Goal: Information Seeking & Learning: Learn about a topic

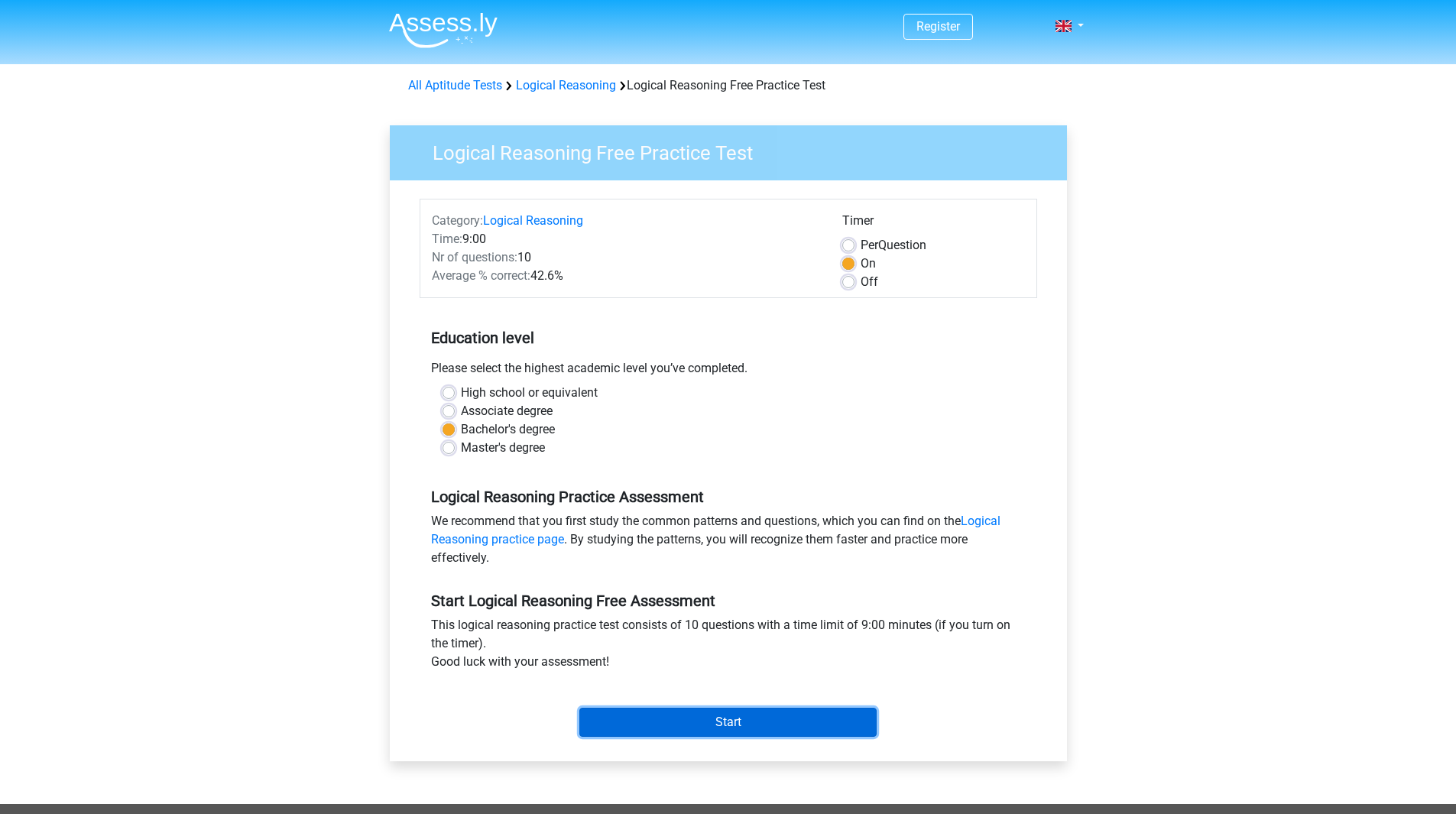
click at [699, 713] on input "Start" at bounding box center [728, 722] width 297 height 29
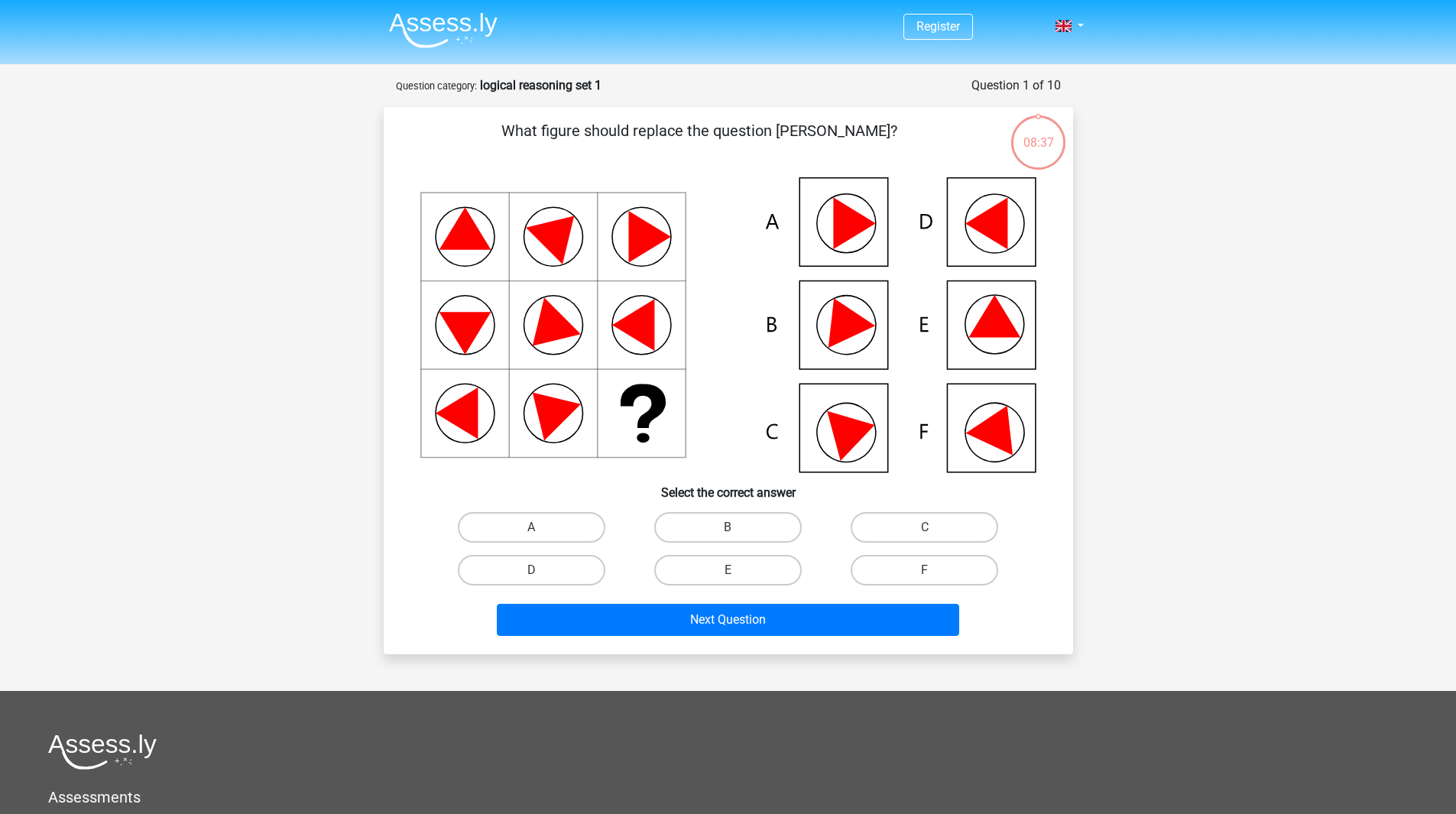
click at [996, 327] on icon at bounding box center [994, 316] width 52 height 42
click at [685, 570] on label "E" at bounding box center [728, 569] width 148 height 31
click at [728, 570] on input "E" at bounding box center [733, 575] width 10 height 10
radio input "true"
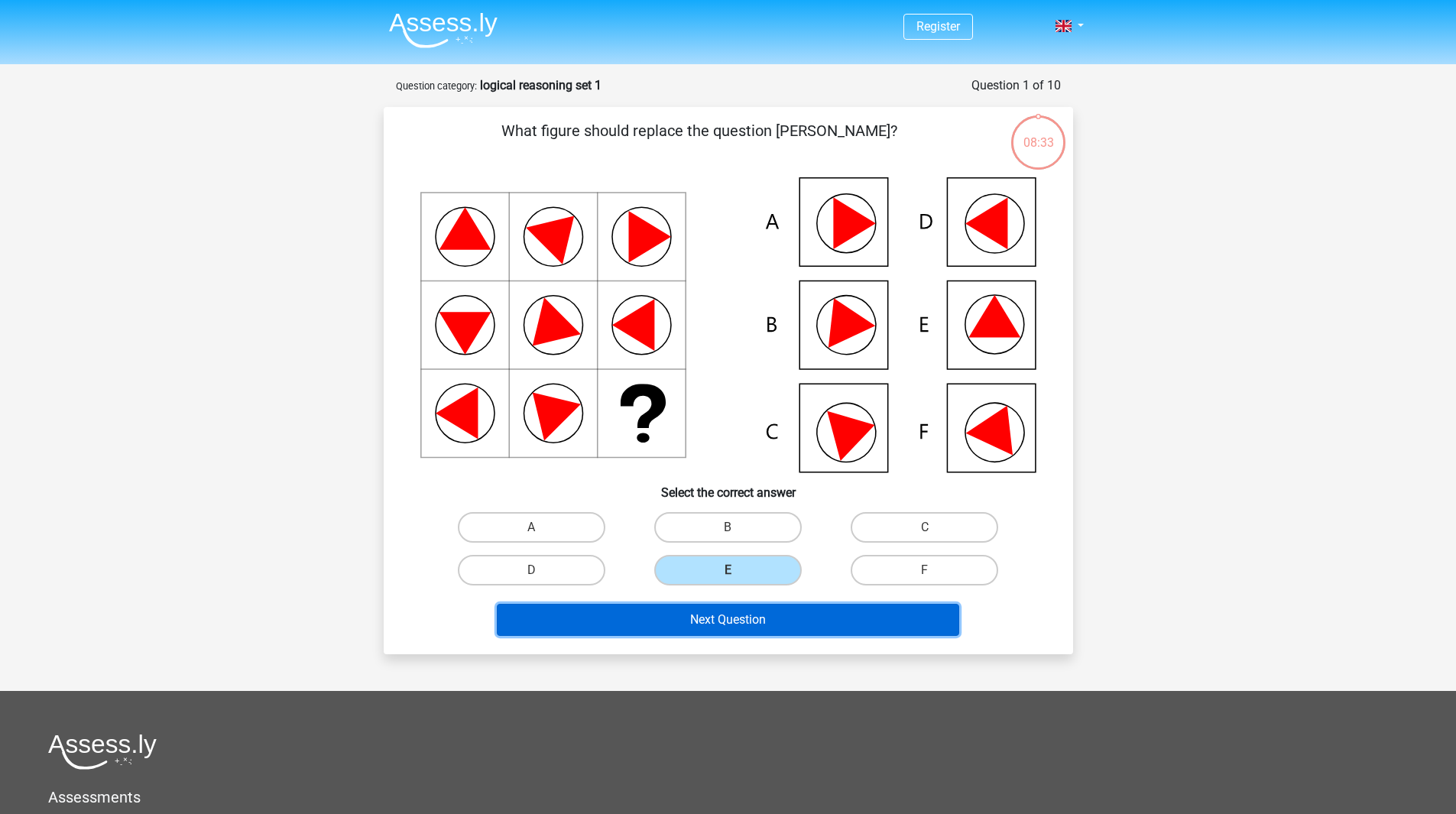
click at [766, 623] on button "Next Question" at bounding box center [728, 620] width 463 height 32
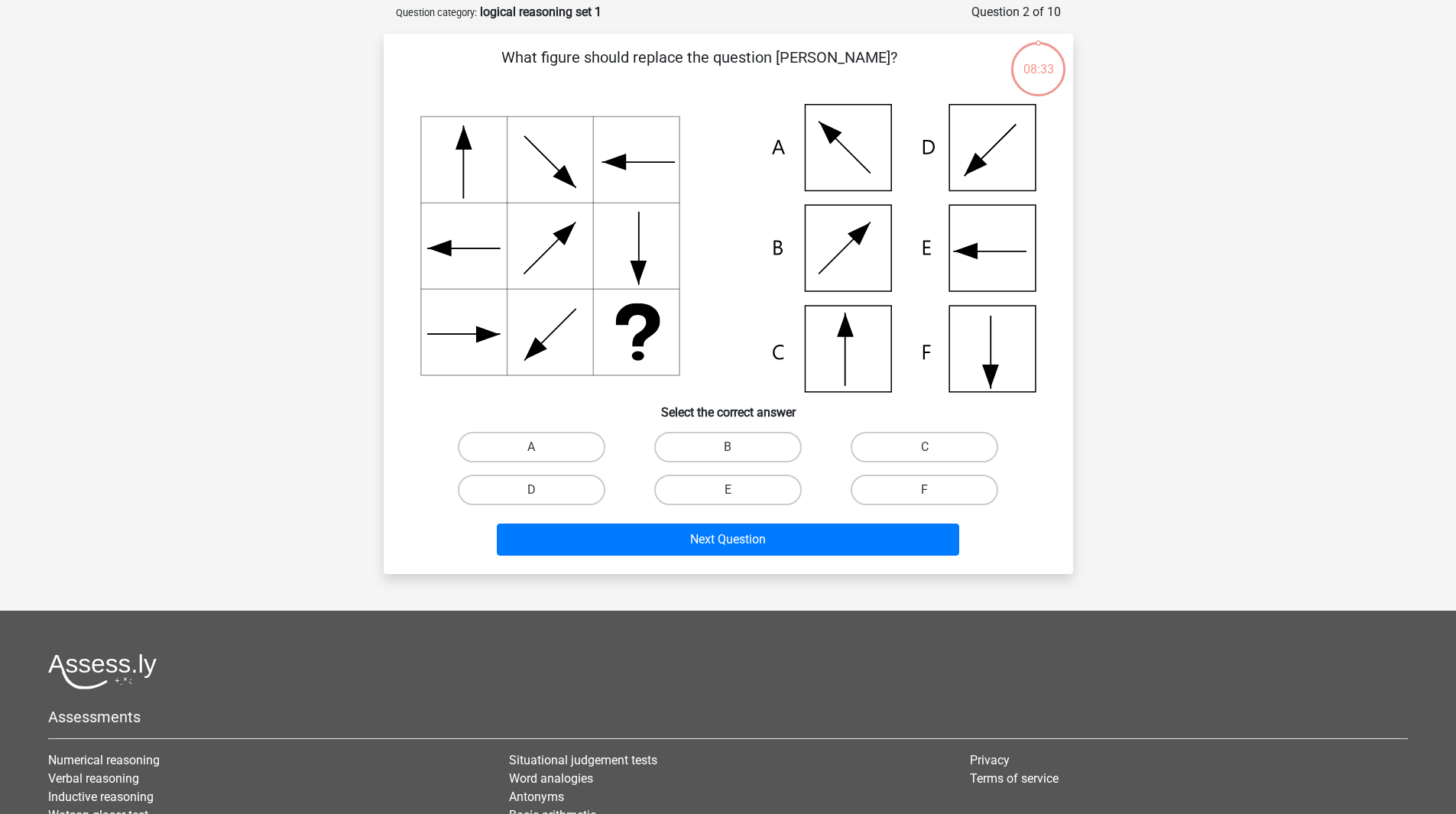
scroll to position [76, 0]
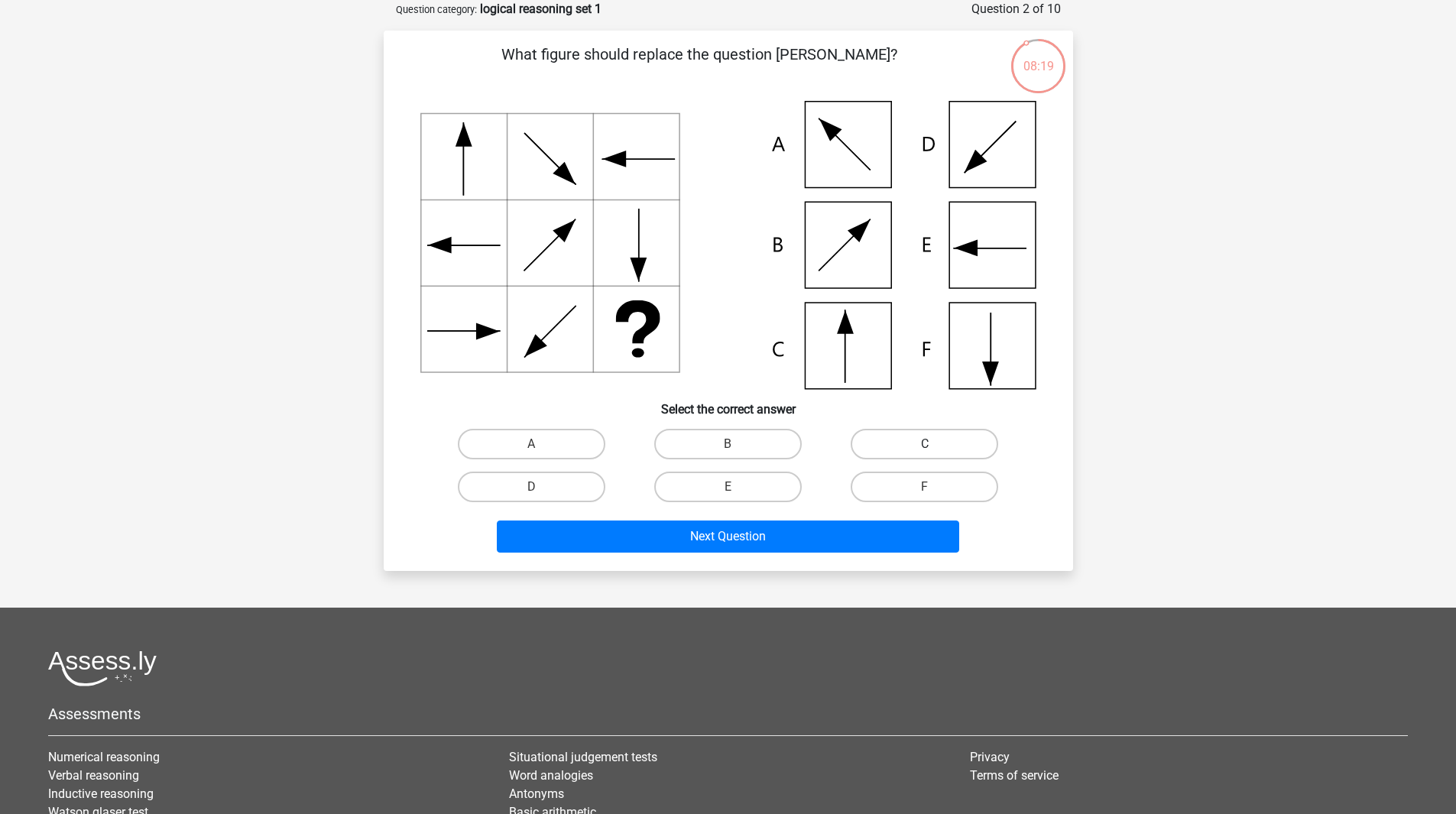
click at [879, 446] on label "C" at bounding box center [924, 444] width 148 height 31
click at [925, 446] on input "C" at bounding box center [930, 449] width 10 height 10
radio input "true"
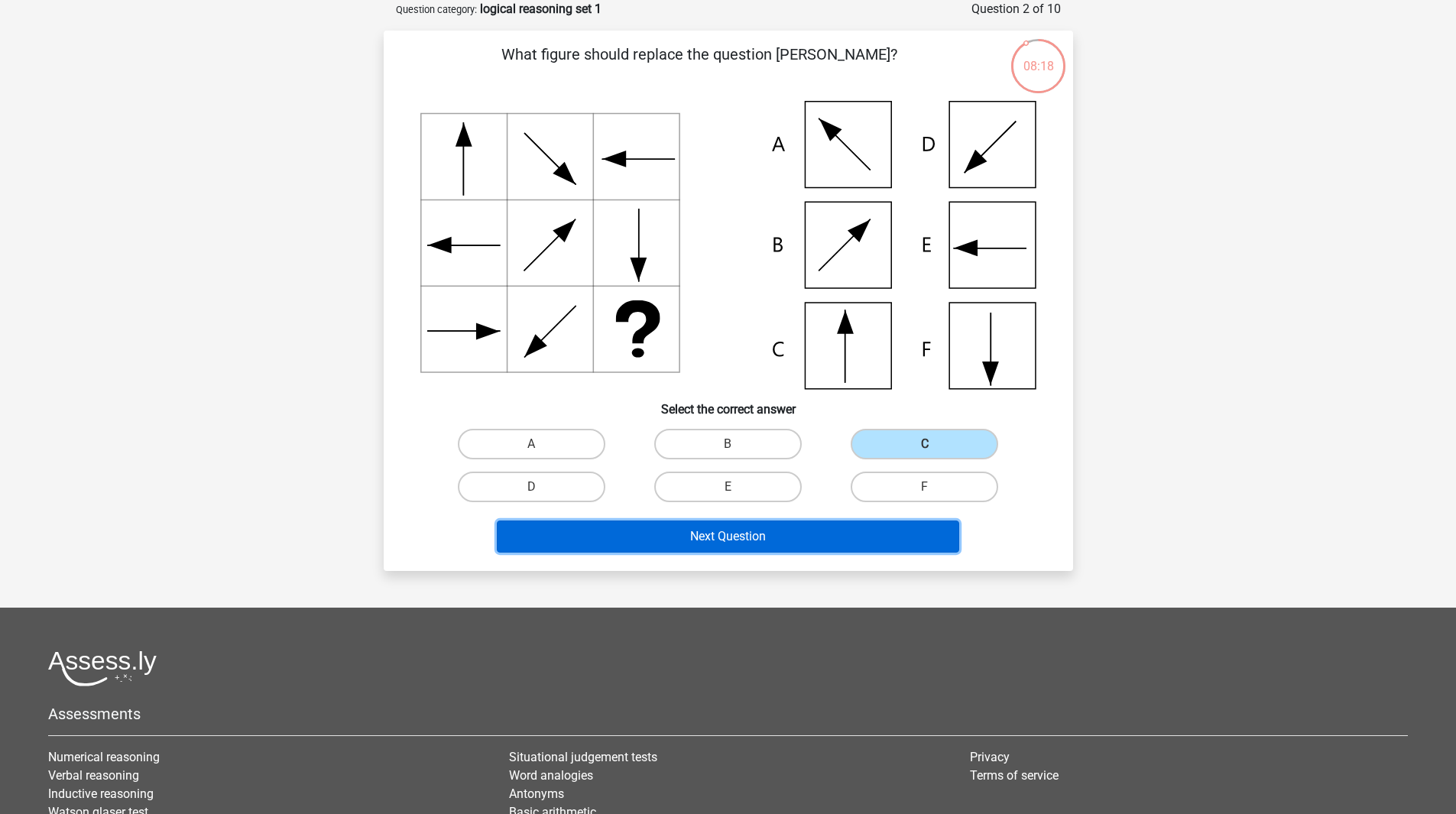
click at [843, 534] on button "Next Question" at bounding box center [728, 537] width 463 height 32
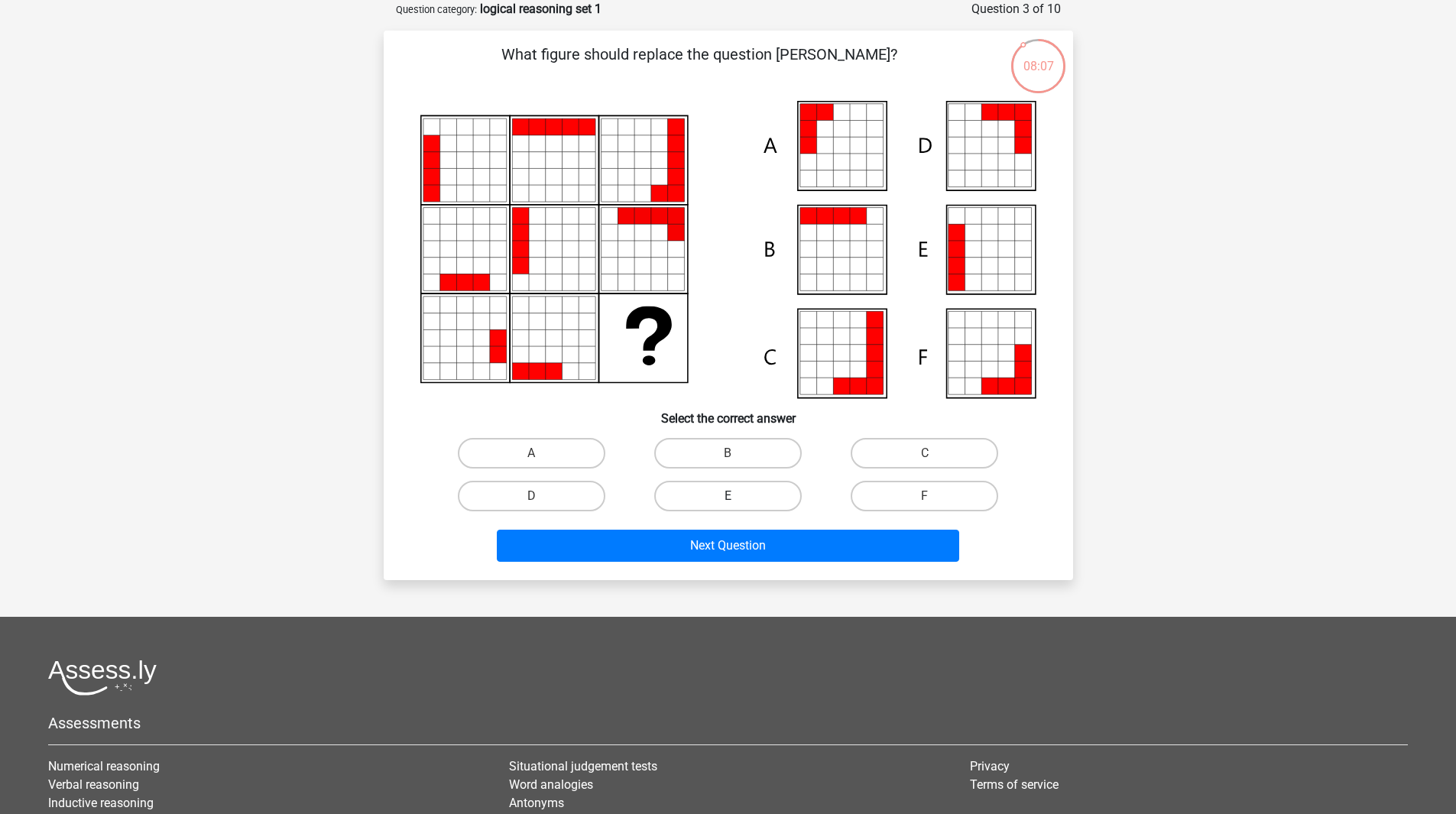
click at [746, 491] on label "E" at bounding box center [728, 495] width 148 height 31
click at [738, 496] on input "E" at bounding box center [733, 501] width 10 height 10
radio input "true"
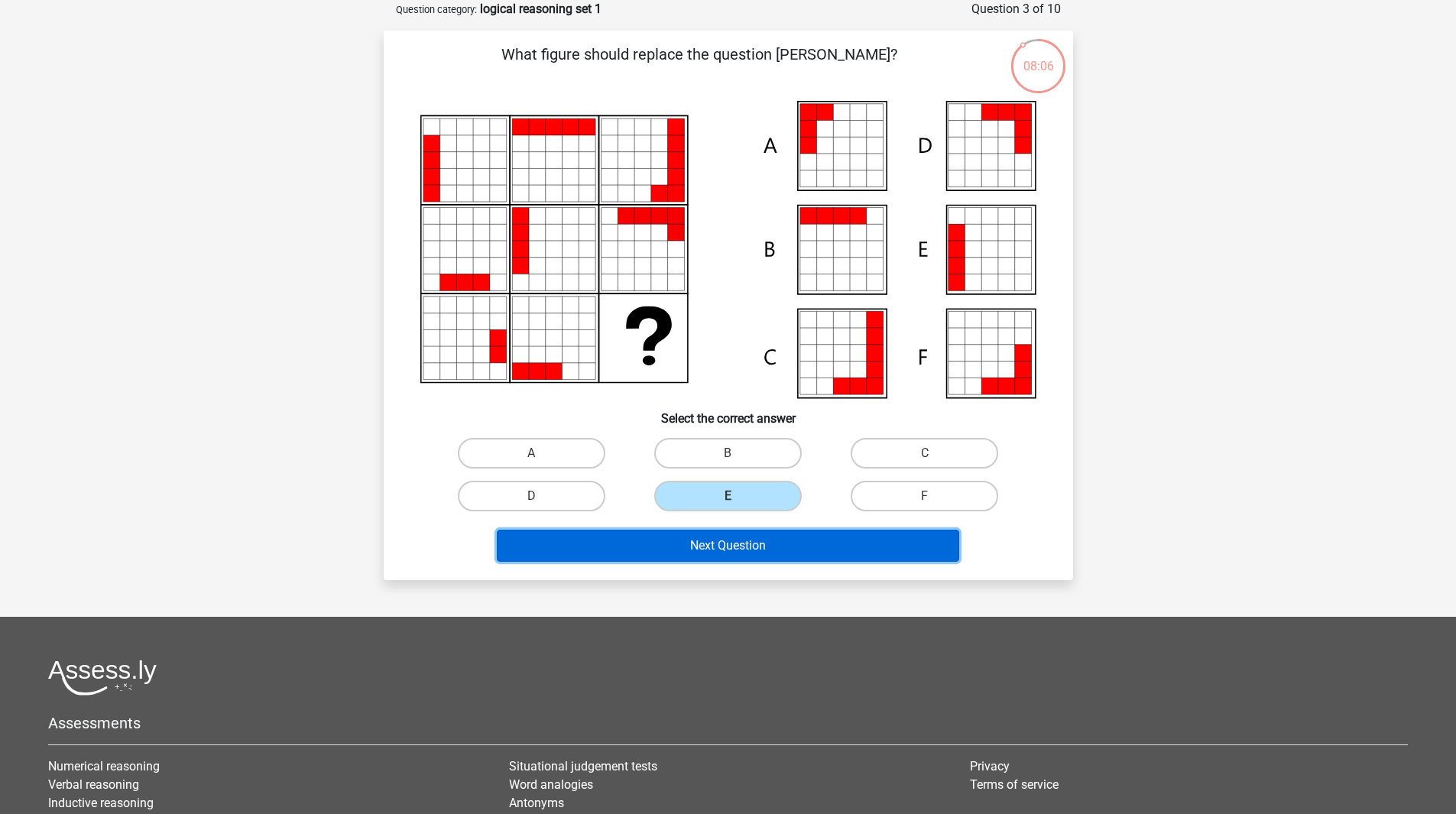
click at [757, 546] on button "Next Question" at bounding box center [728, 546] width 463 height 32
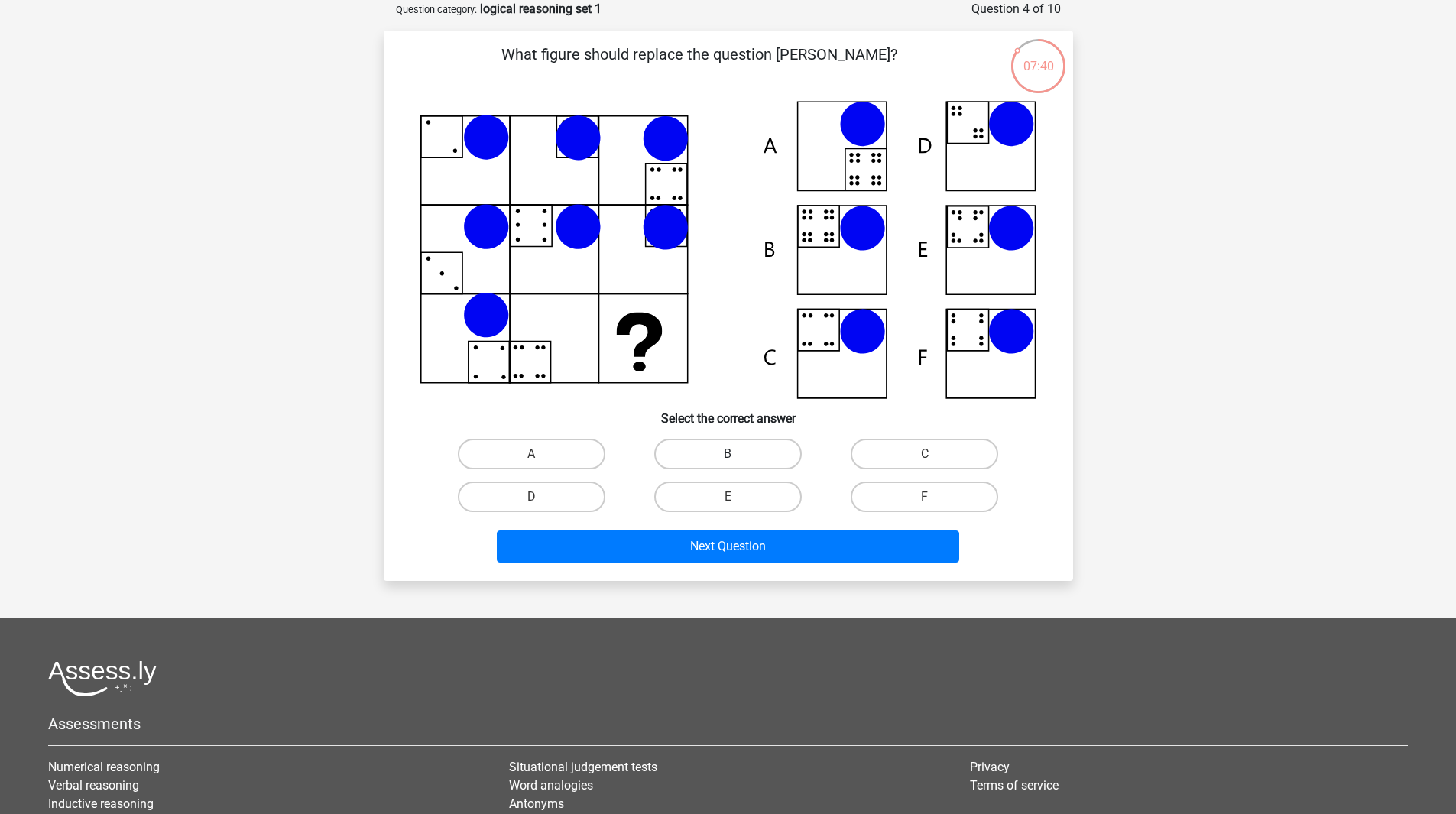
click at [776, 455] on label "B" at bounding box center [728, 454] width 148 height 31
click at [738, 455] on input "B" at bounding box center [733, 458] width 10 height 10
radio input "true"
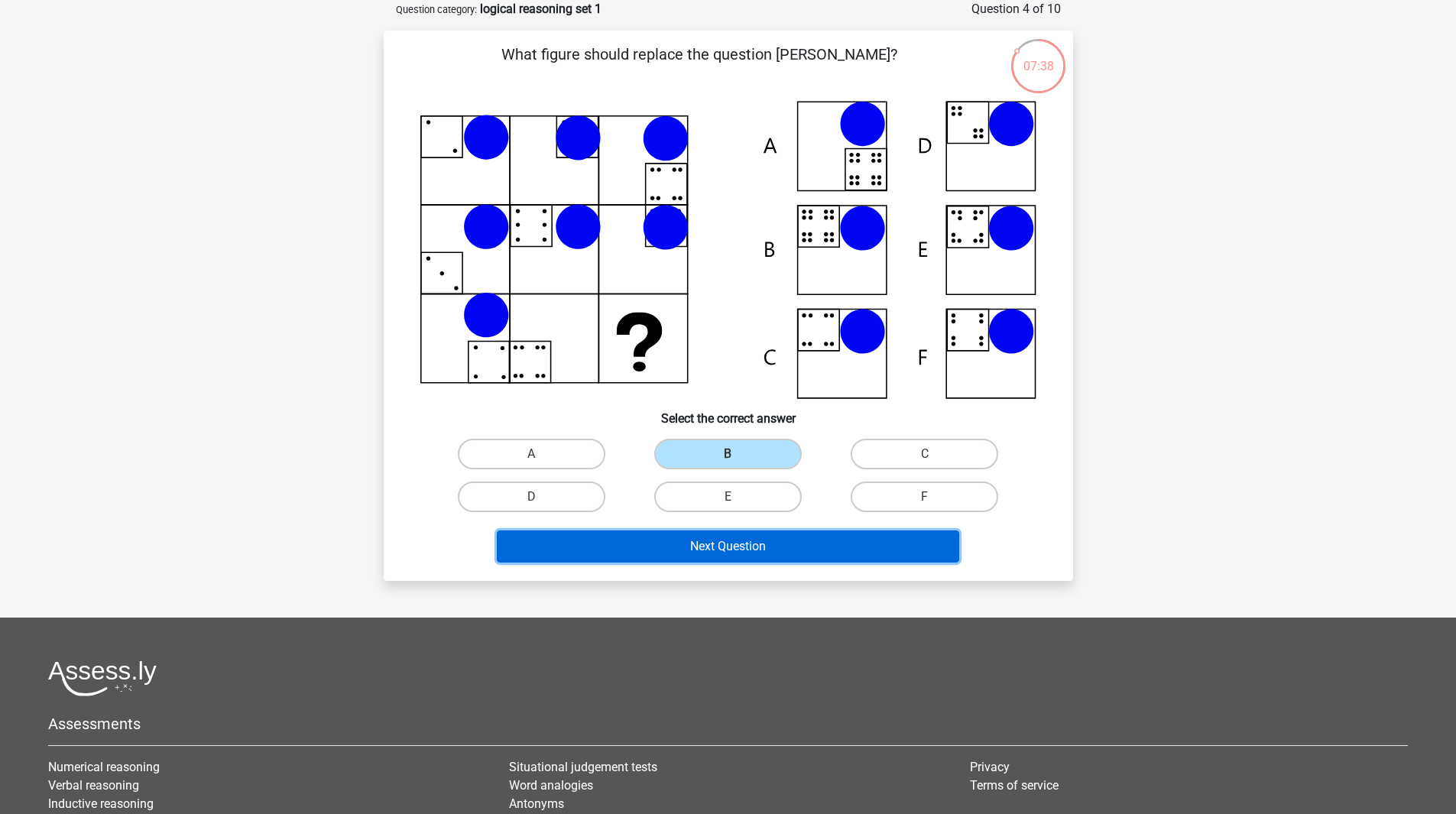
click at [772, 552] on button "Next Question" at bounding box center [728, 547] width 463 height 32
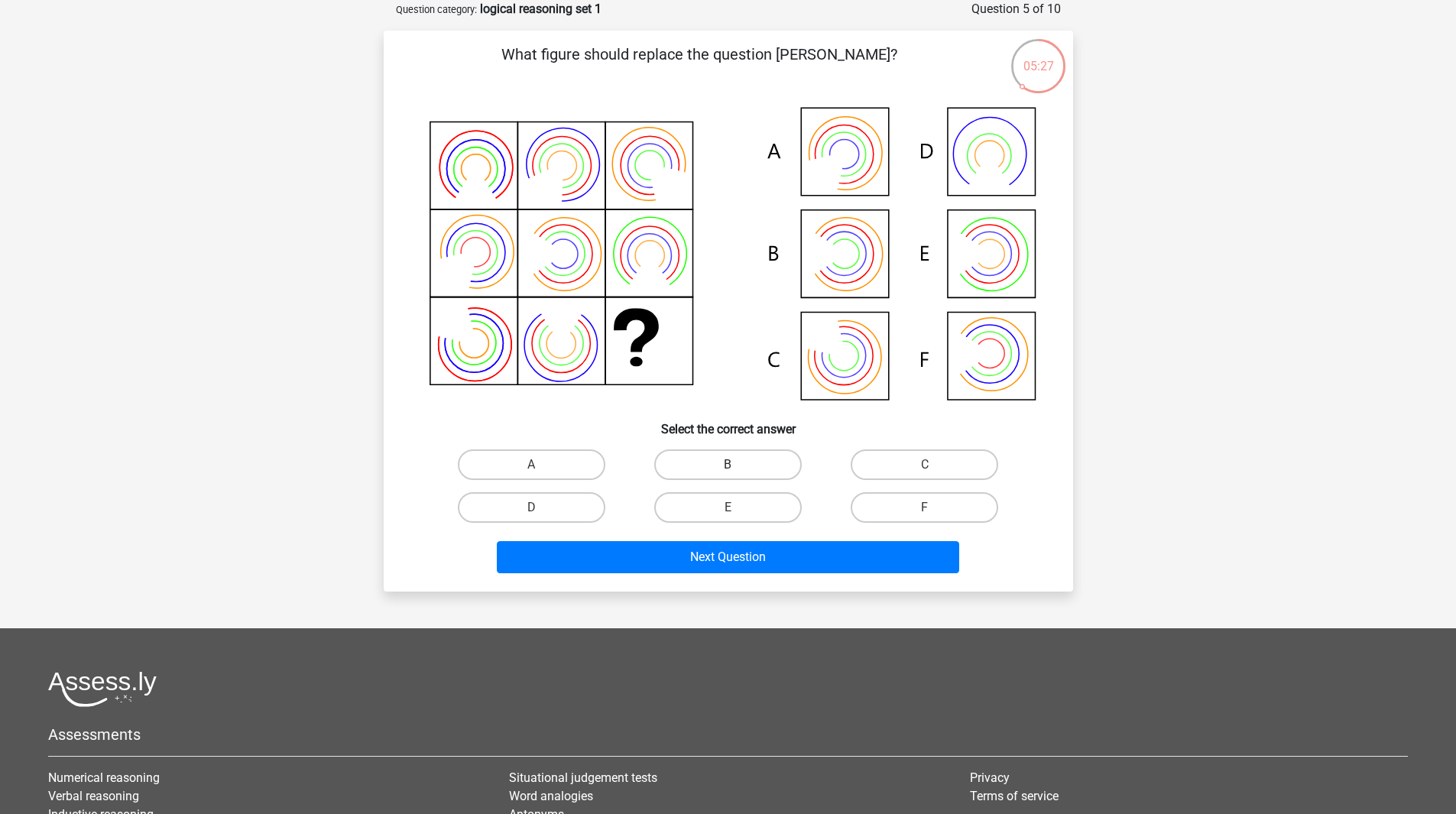
click at [734, 450] on label "B" at bounding box center [728, 464] width 148 height 31
click at [734, 464] on input "B" at bounding box center [733, 469] width 10 height 10
radio input "true"
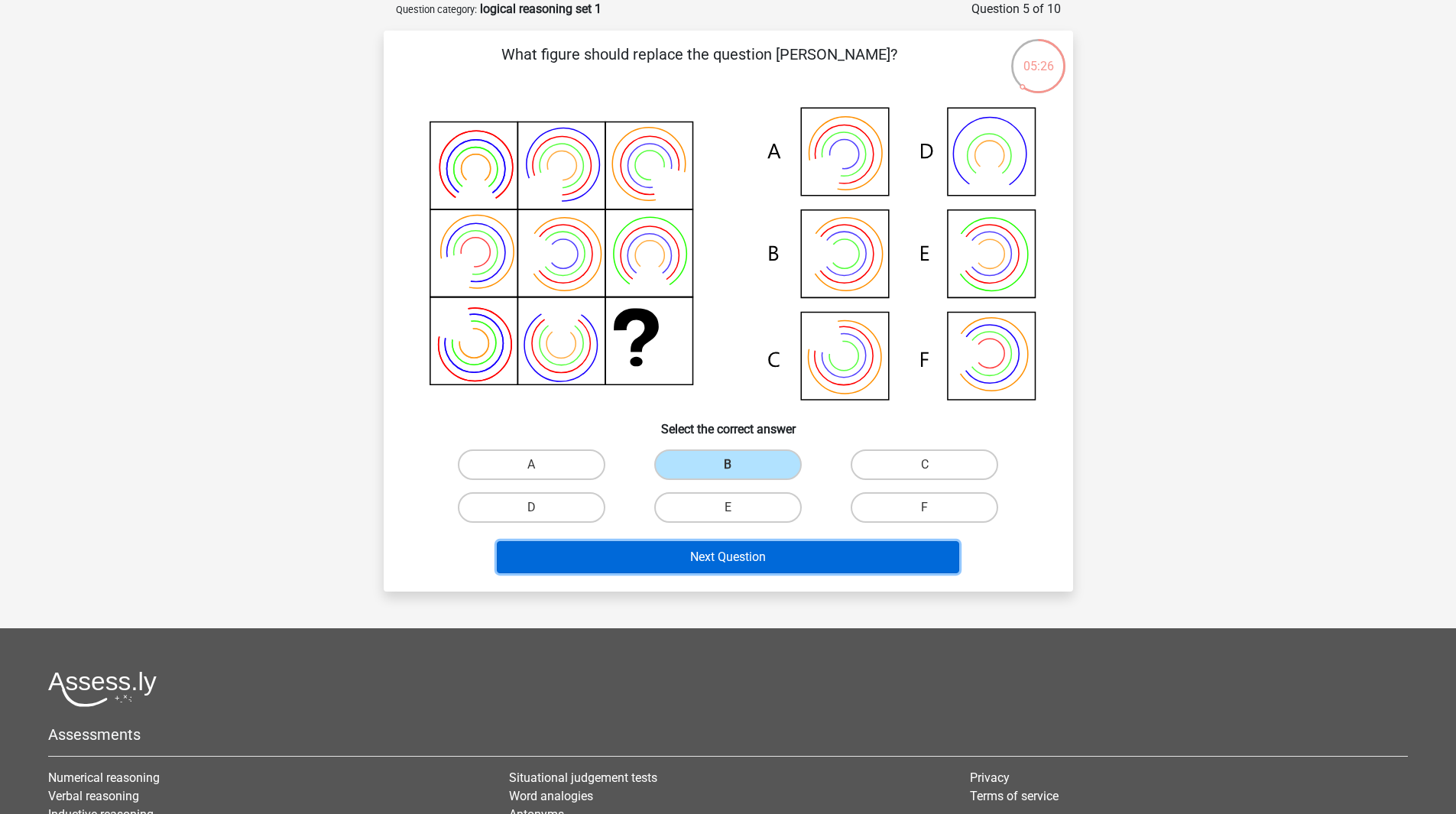
click at [772, 558] on button "Next Question" at bounding box center [728, 557] width 463 height 32
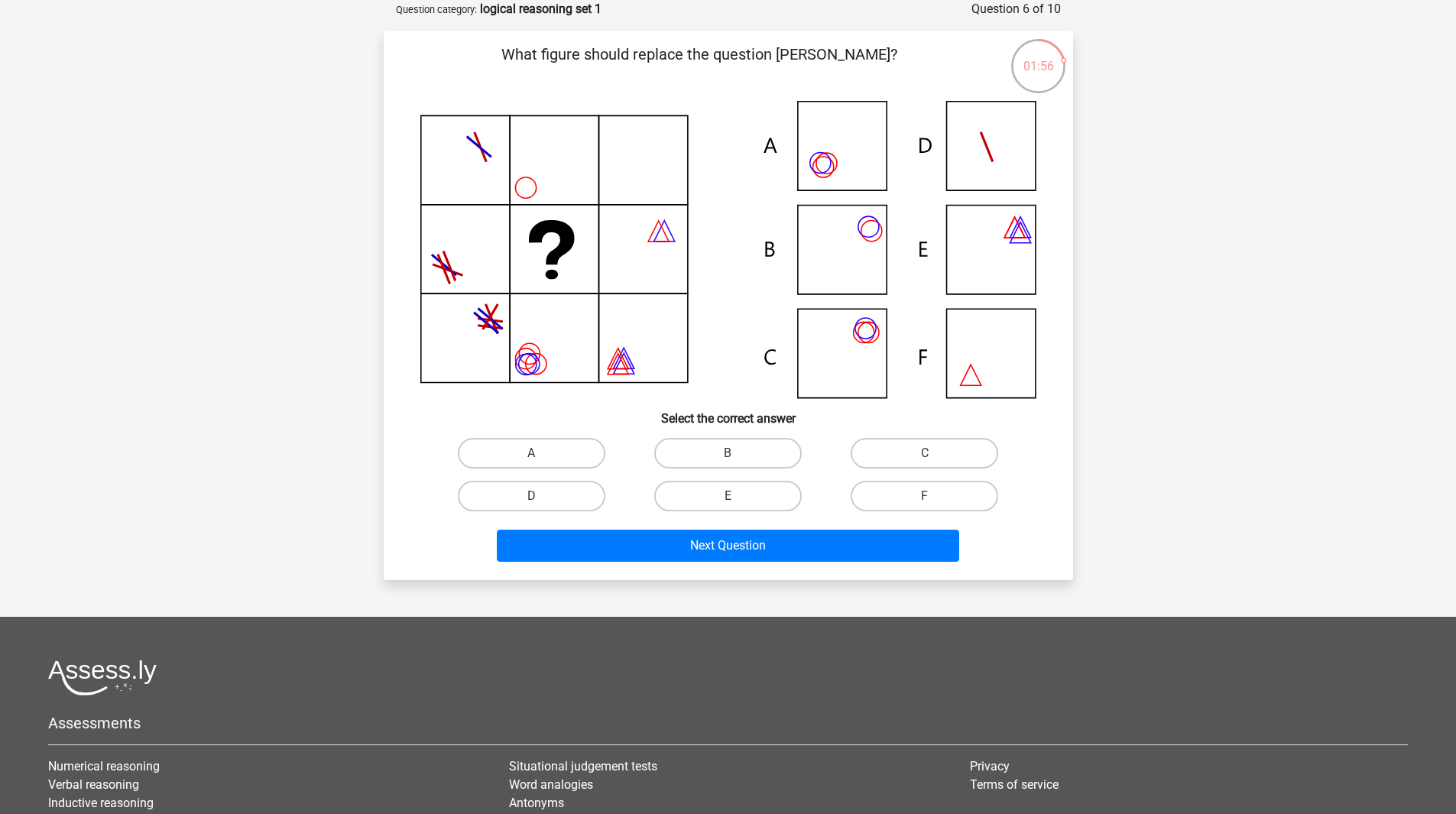
click at [849, 162] on icon at bounding box center [728, 250] width 616 height 297
drag, startPoint x: 558, startPoint y: 457, endPoint x: 564, endPoint y: 467, distance: 11.7
click at [558, 457] on label "A" at bounding box center [531, 453] width 148 height 31
click at [541, 457] on input "A" at bounding box center [536, 458] width 10 height 10
radio input "true"
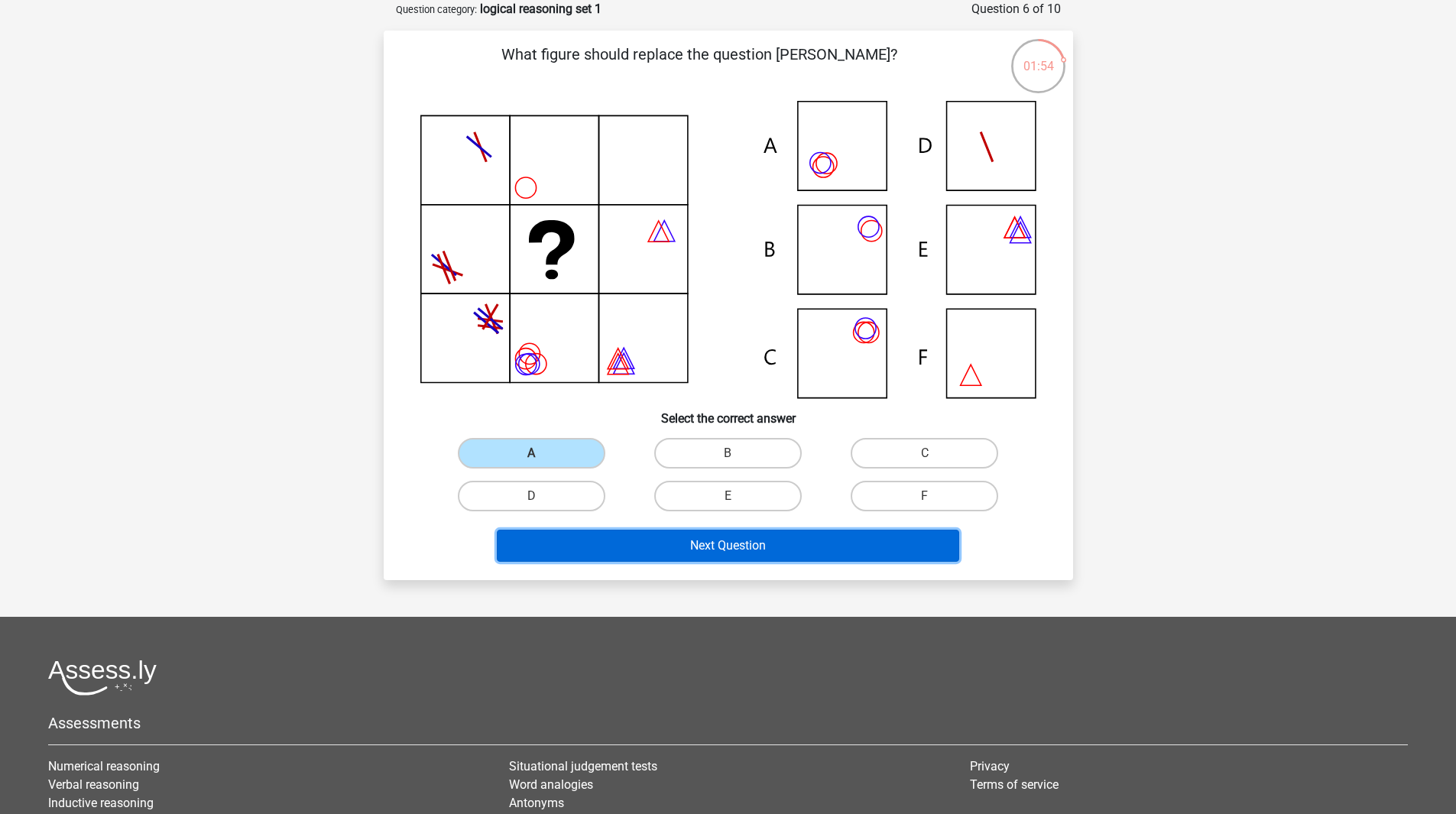
click at [614, 551] on button "Next Question" at bounding box center [728, 546] width 463 height 32
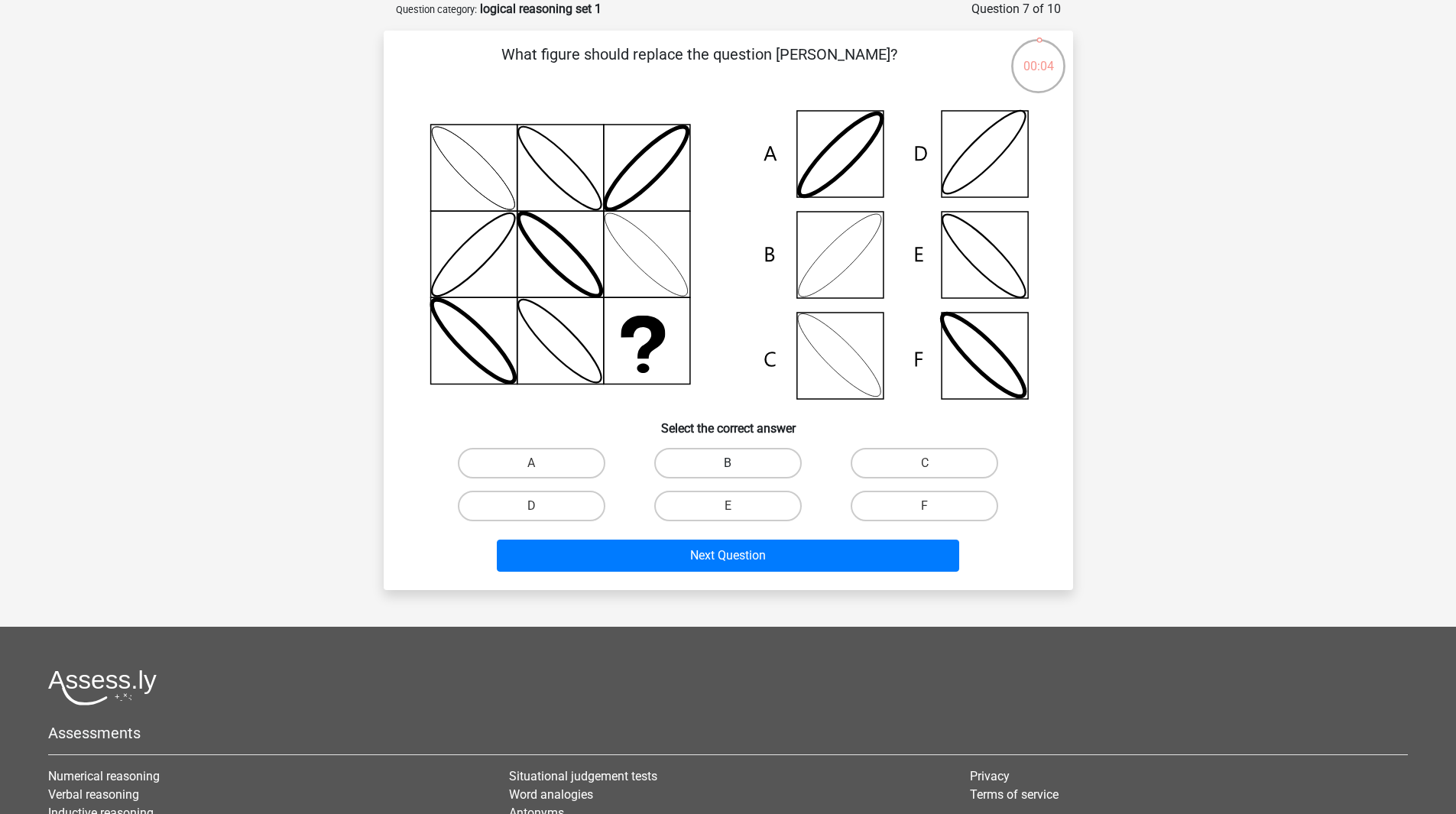
click at [737, 460] on label "B" at bounding box center [728, 462] width 148 height 31
click at [737, 463] on input "B" at bounding box center [733, 468] width 10 height 10
radio input "true"
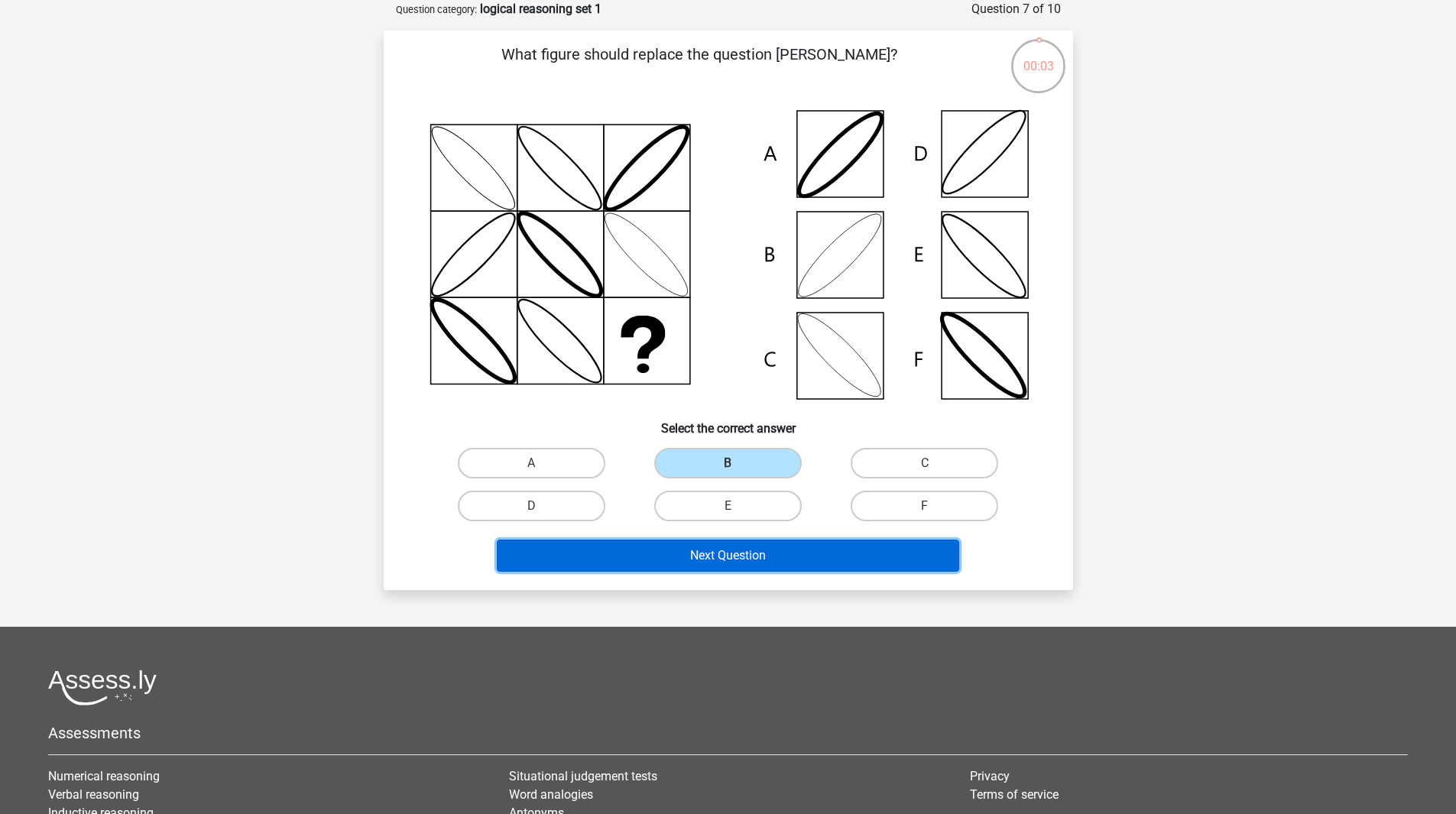
click at [724, 550] on button "Next Question" at bounding box center [728, 556] width 463 height 32
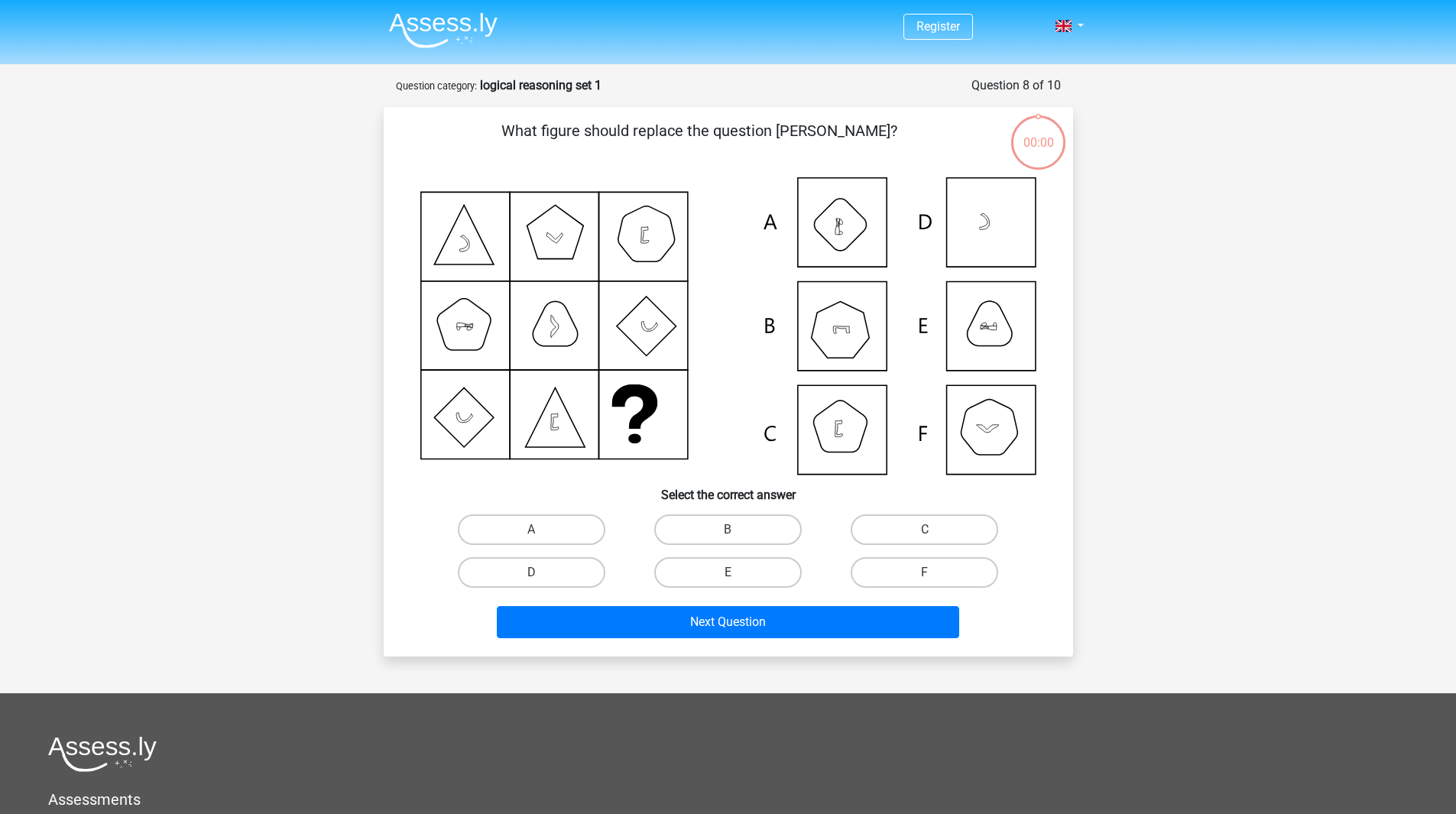
scroll to position [76, 0]
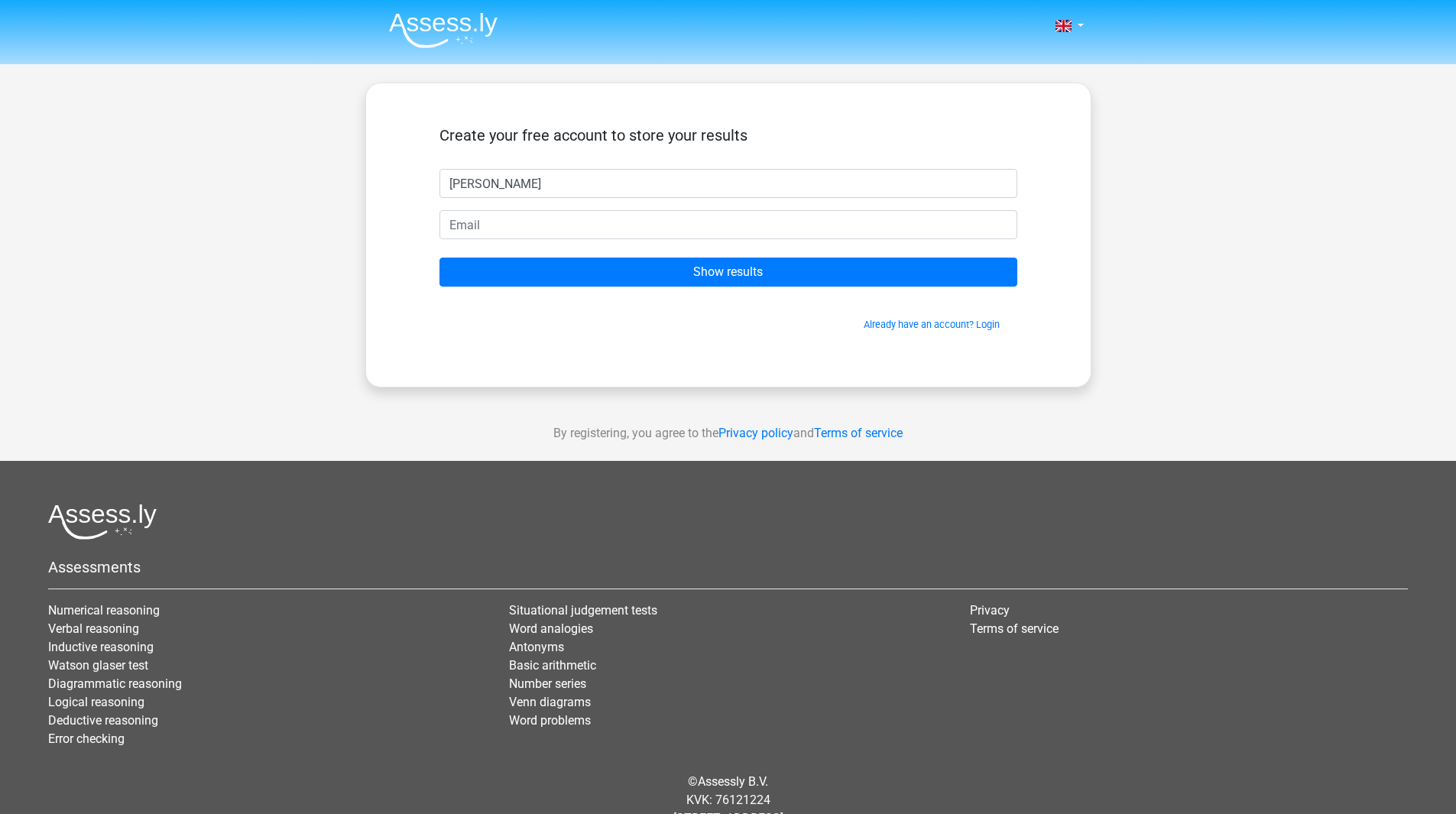
type input "[PERSON_NAME]"
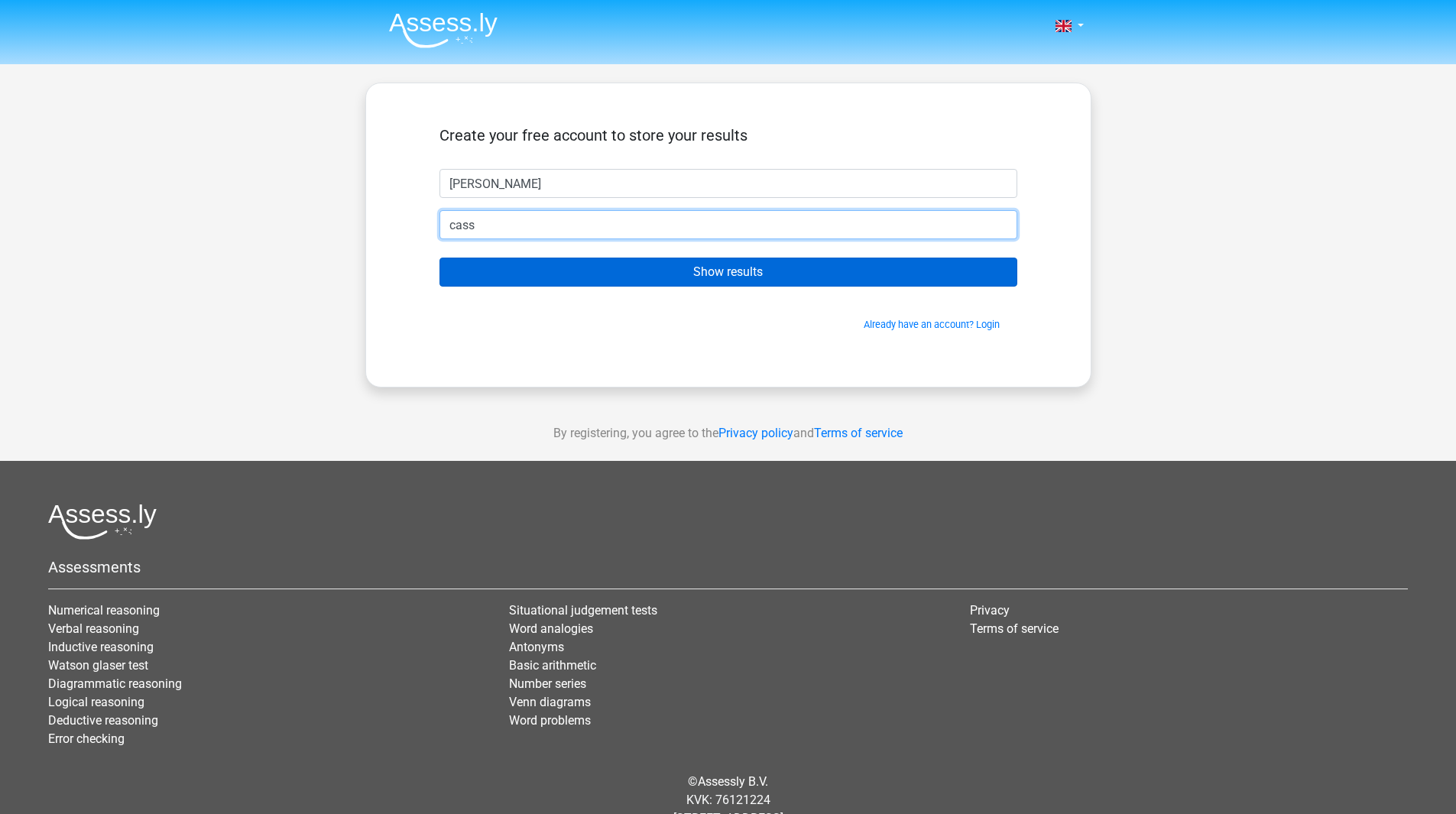
type input "cassandra.anne@live.no"
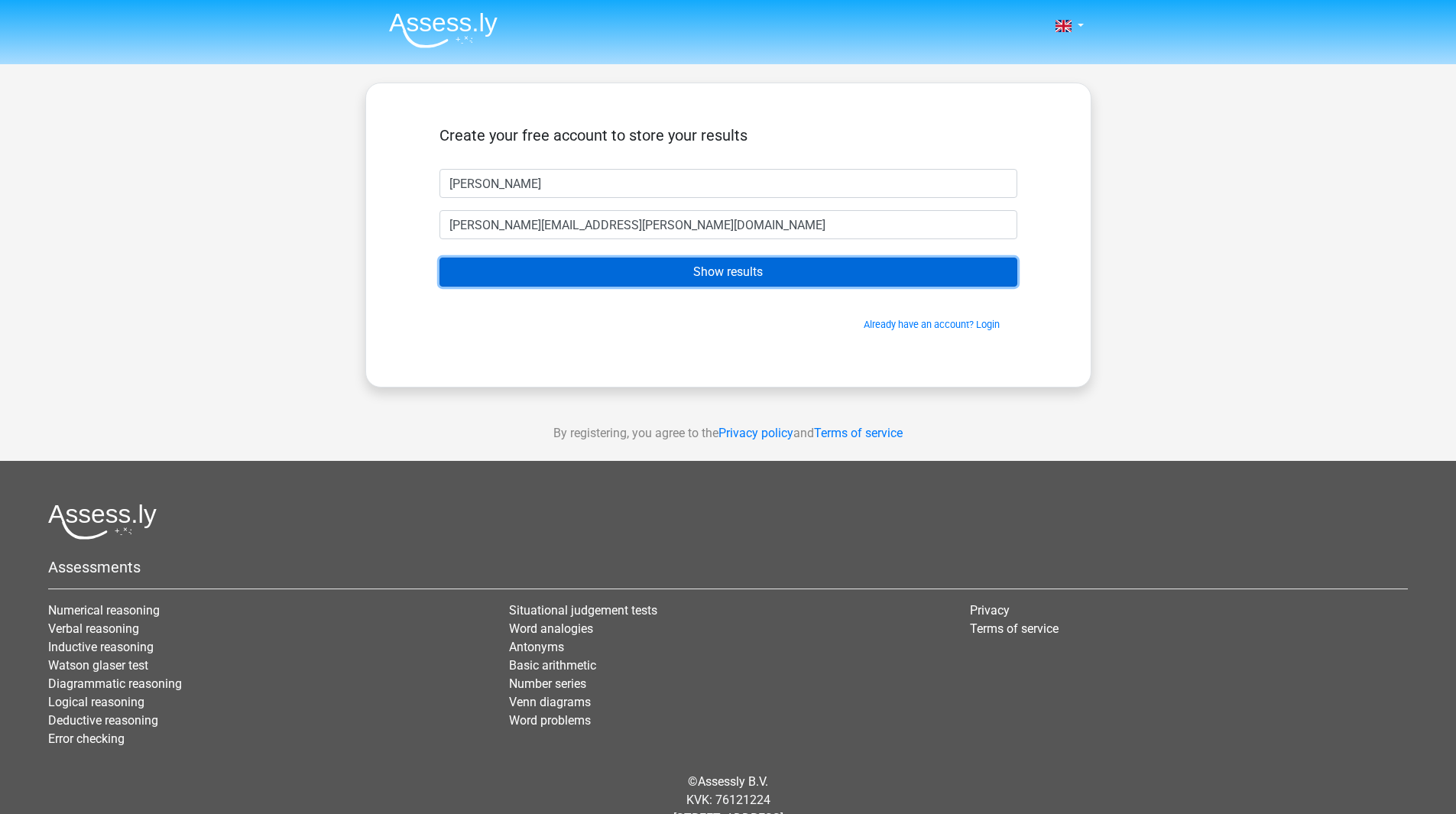
click at [635, 273] on input "Show results" at bounding box center [728, 271] width 577 height 29
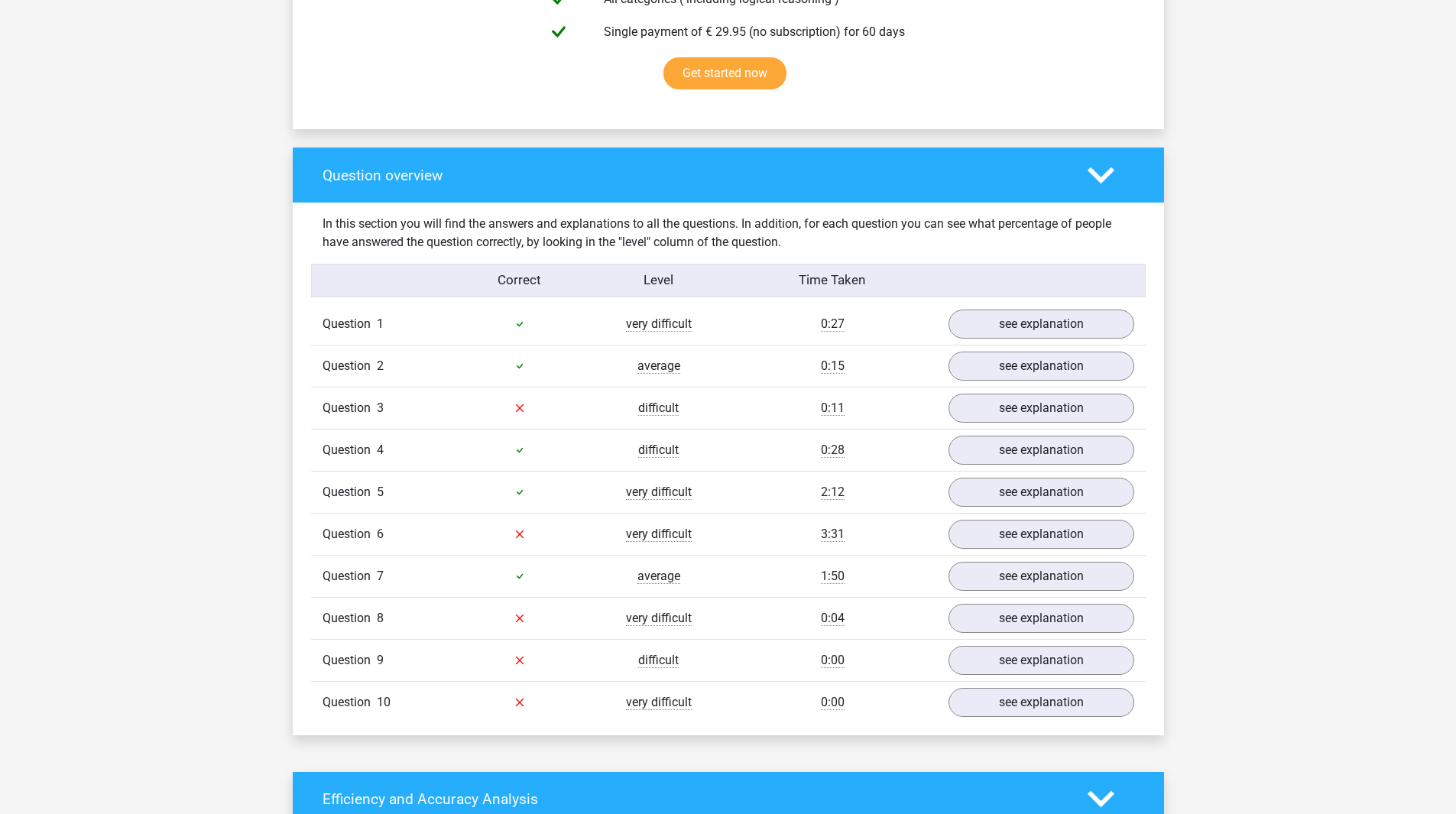
scroll to position [993, 0]
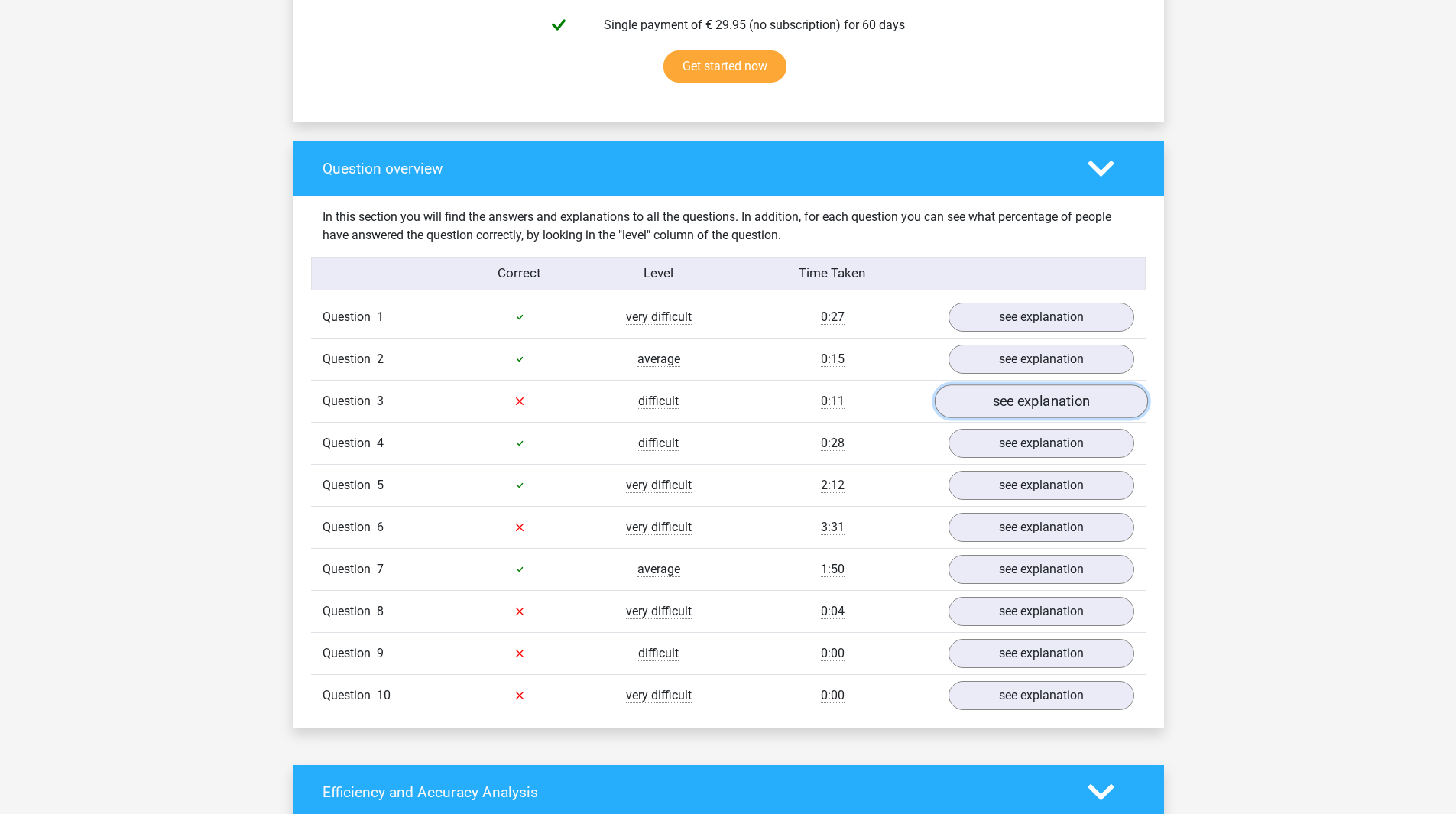
click at [1005, 400] on link "see explanation" at bounding box center [1040, 401] width 213 height 34
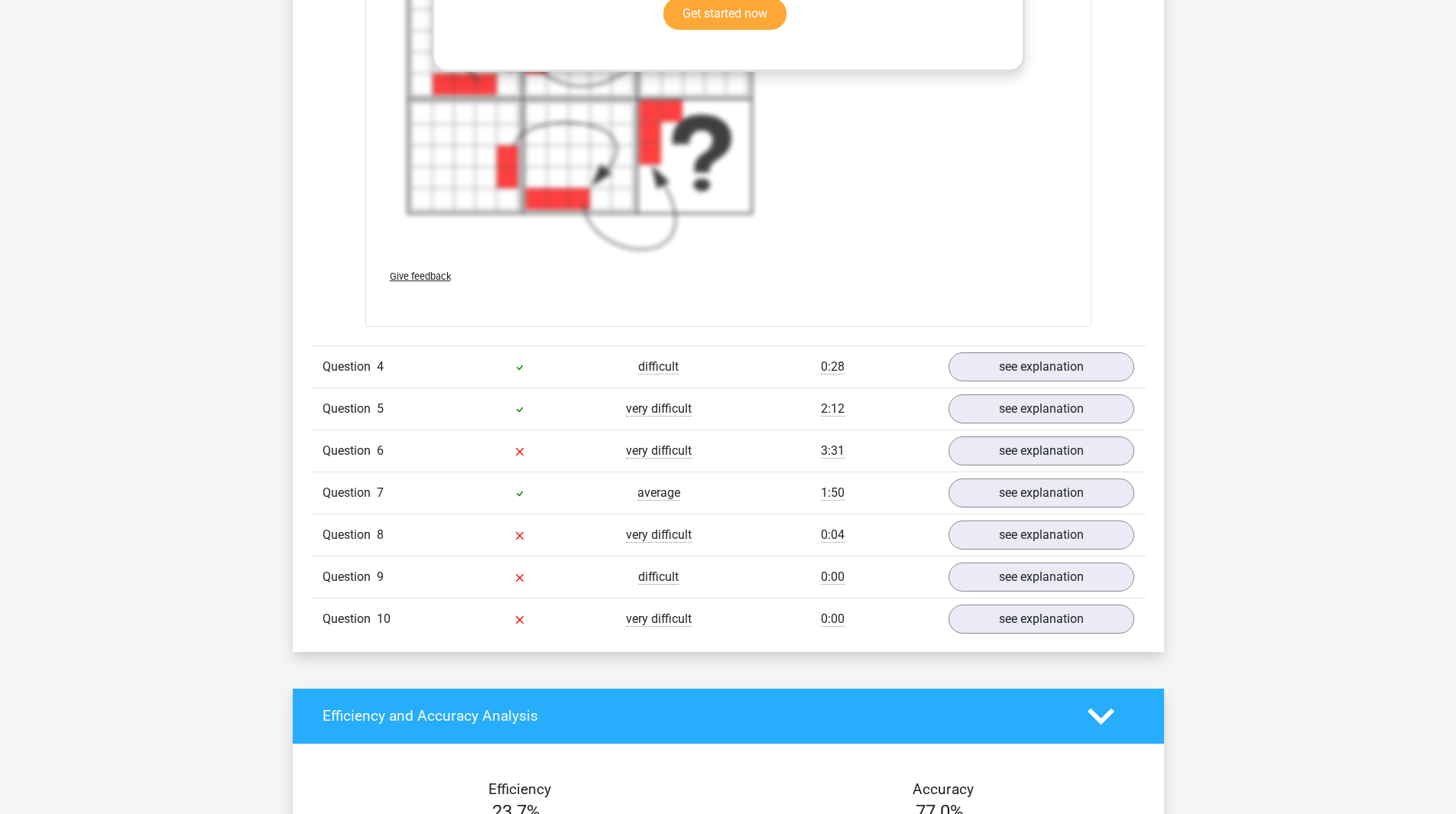
scroll to position [2292, 0]
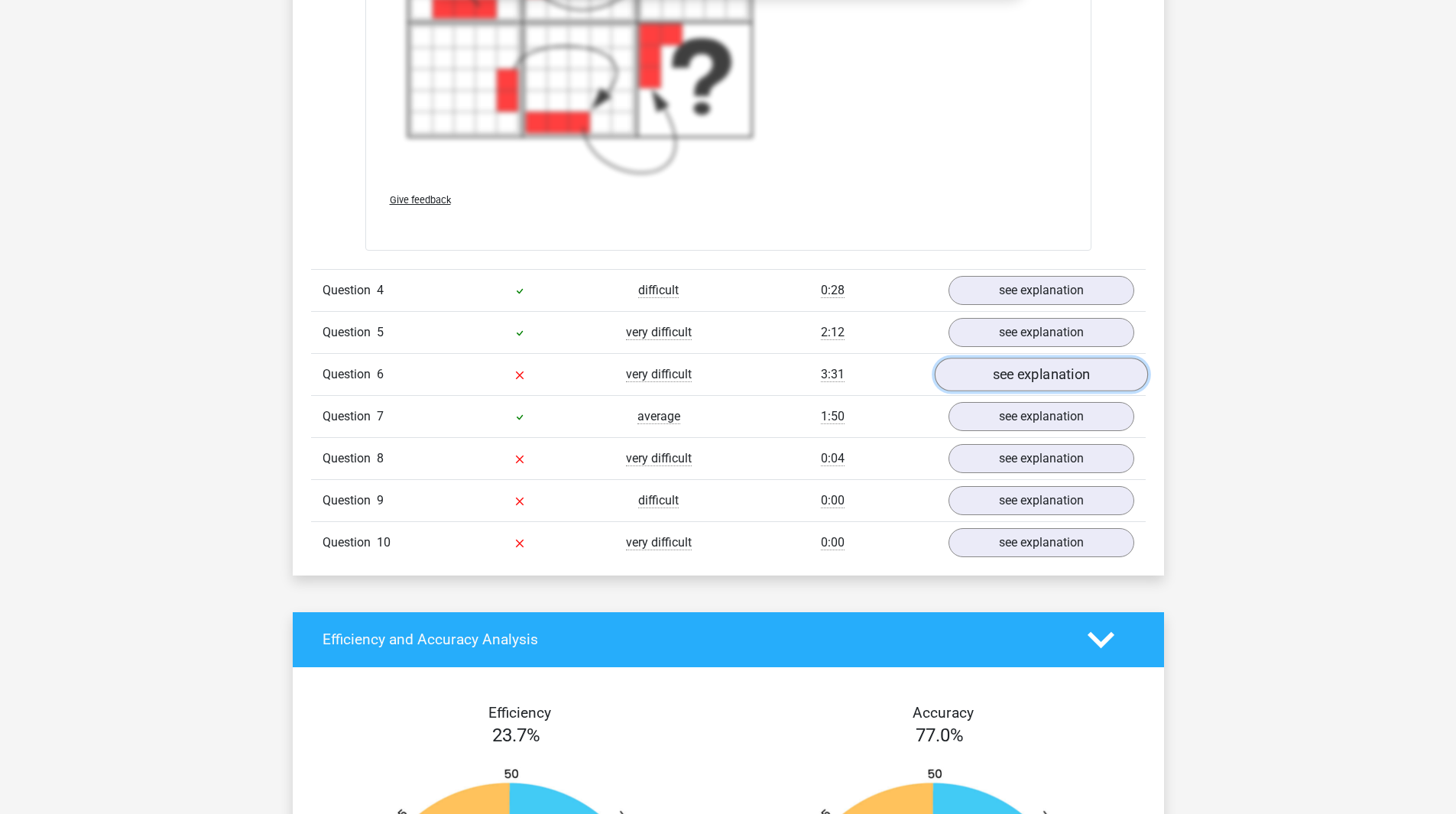
click at [1006, 380] on link "see explanation" at bounding box center [1040, 374] width 213 height 34
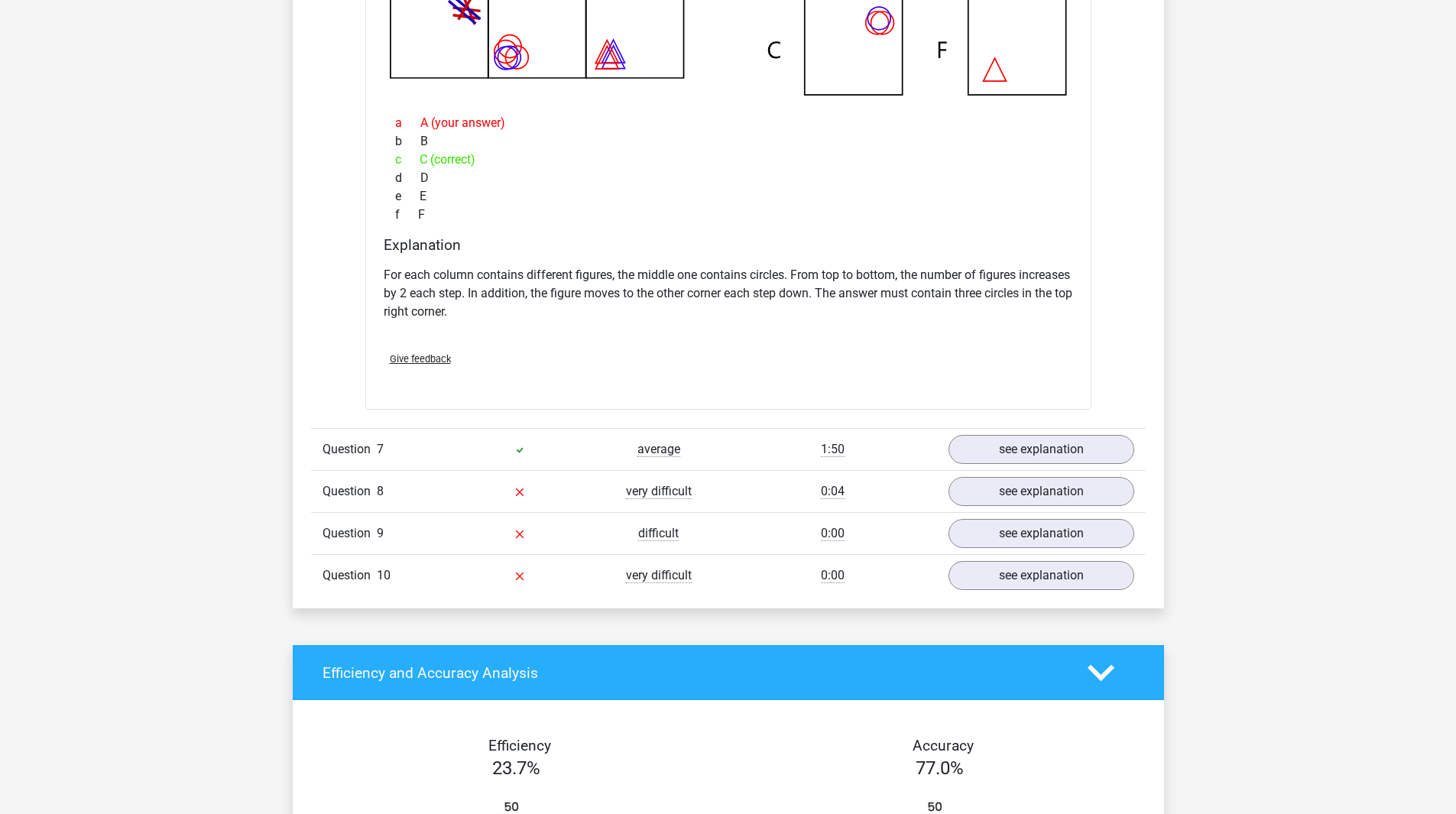
scroll to position [2981, 0]
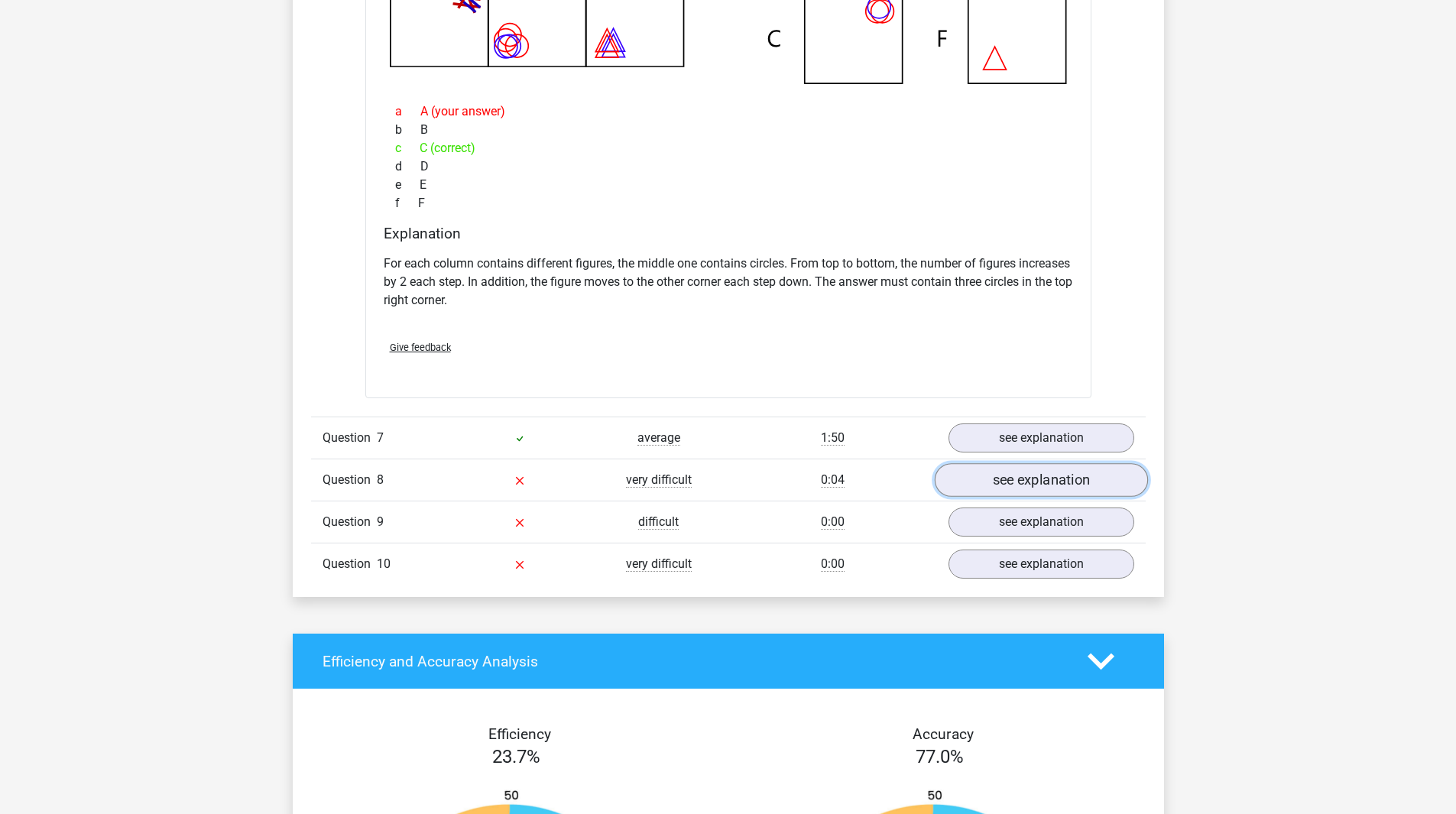
click at [1090, 488] on link "see explanation" at bounding box center [1040, 480] width 213 height 34
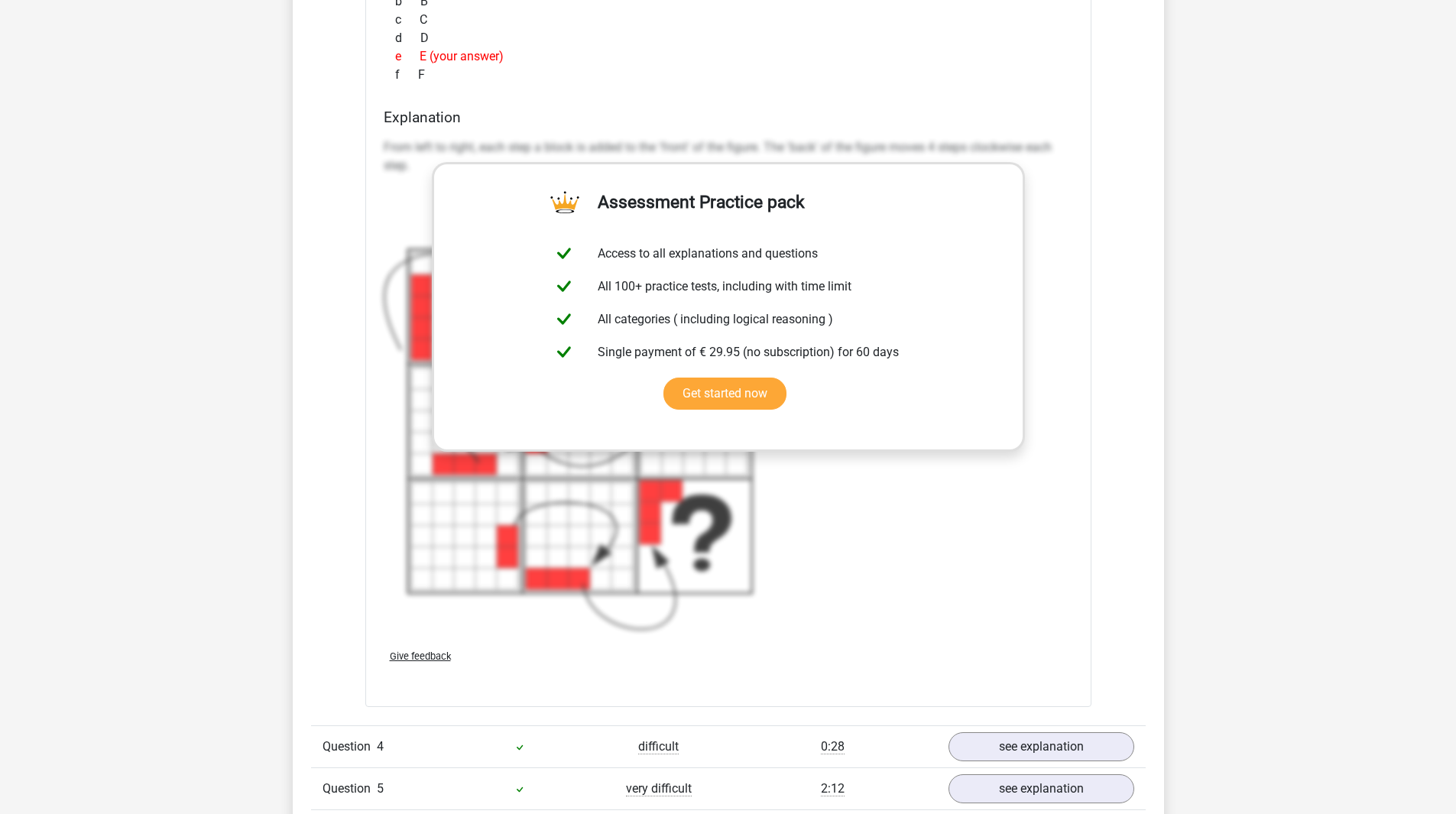
scroll to position [1555, 0]
